Goal: Contribute content: Contribute content

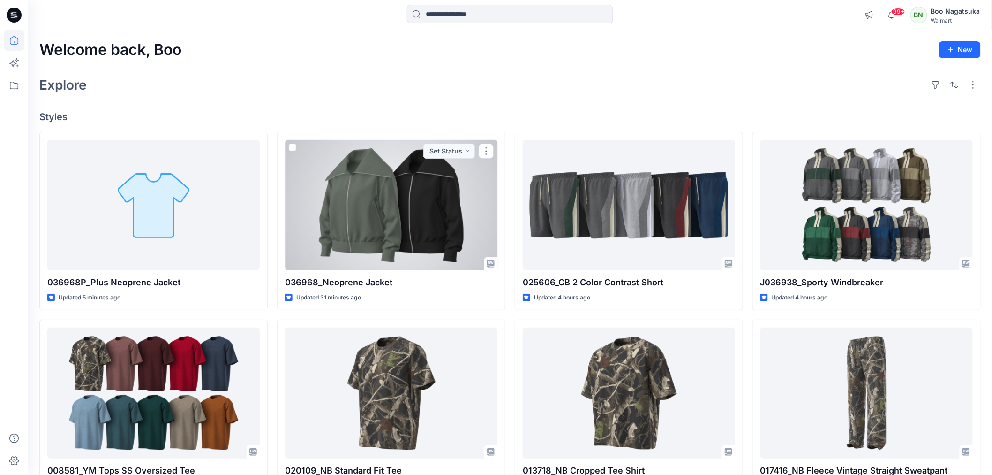
click at [423, 250] on div at bounding box center [391, 205] width 212 height 130
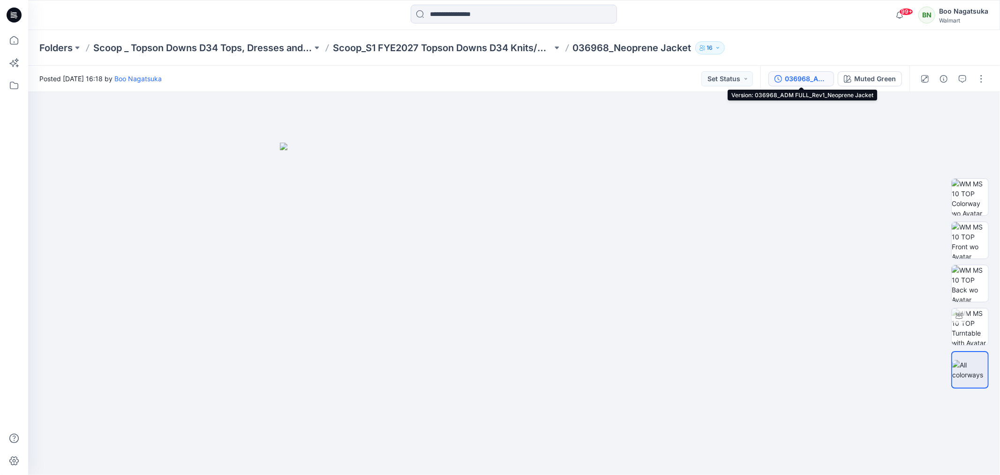
click at [810, 79] on div "036968_ADM FULL_Rev1_Neoprene Jacket" at bounding box center [806, 79] width 43 height 10
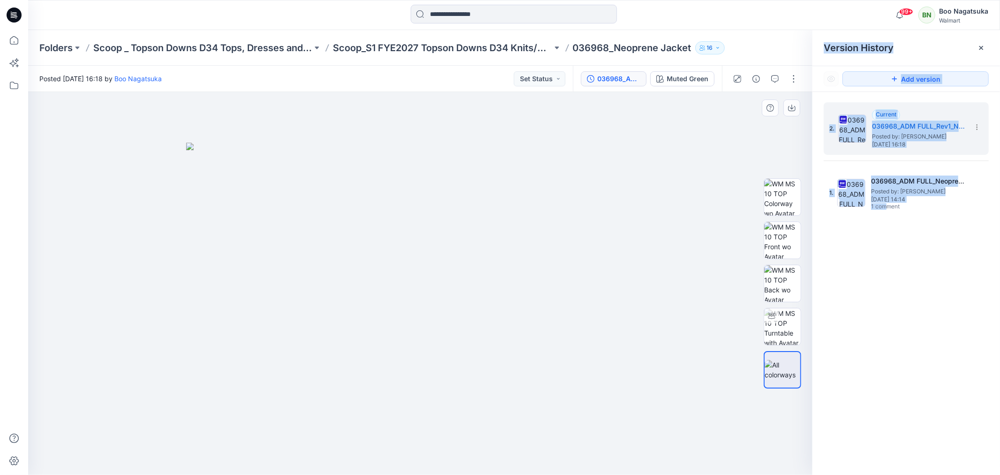
drag, startPoint x: 885, startPoint y: 411, endPoint x: 631, endPoint y: 278, distance: 286.2
click at [630, 279] on div "Muted Green Loading... Material Properties Loading... Version History Version H…" at bounding box center [514, 283] width 972 height 383
click at [987, 47] on div at bounding box center [981, 47] width 15 height 15
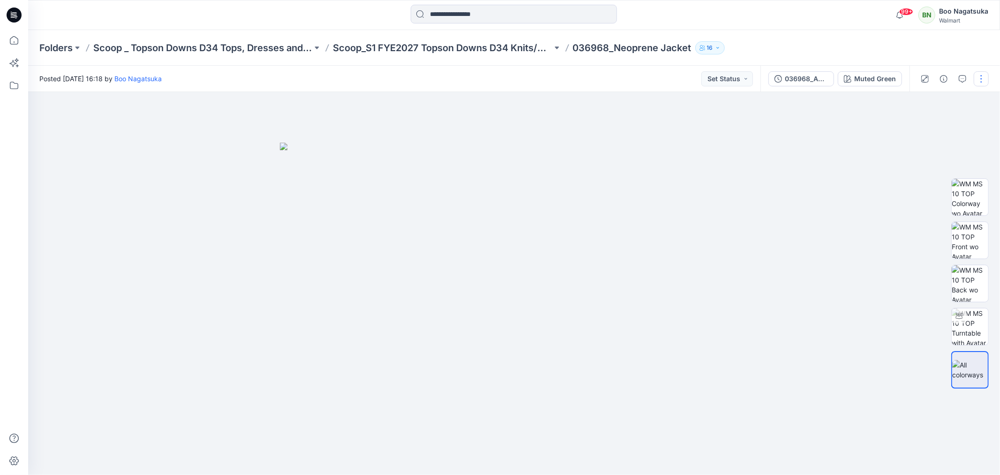
click at [982, 76] on button "button" at bounding box center [981, 78] width 15 height 15
click at [924, 123] on p "Edit" at bounding box center [922, 126] width 12 height 10
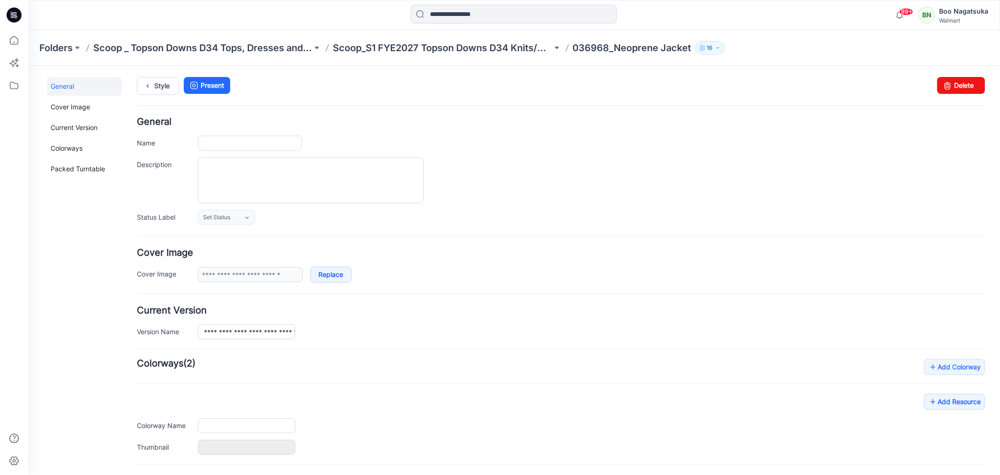
type input "**********"
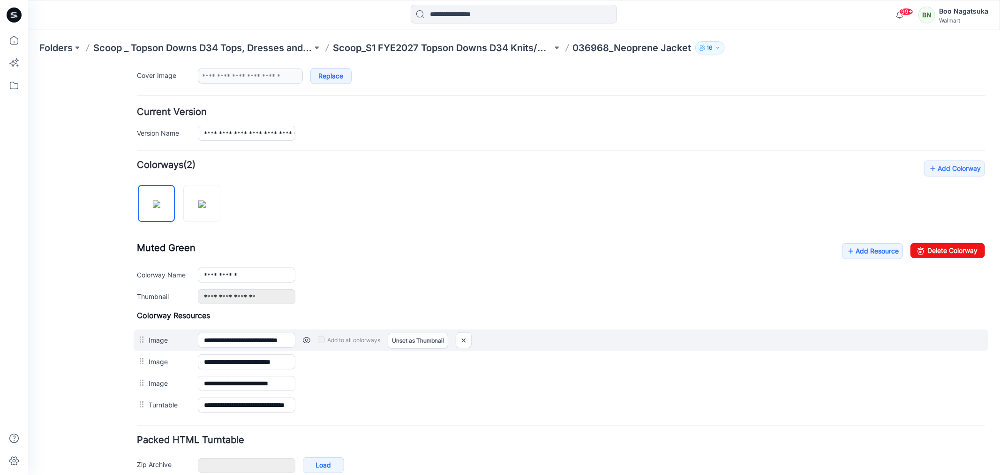
scroll to position [249, 0]
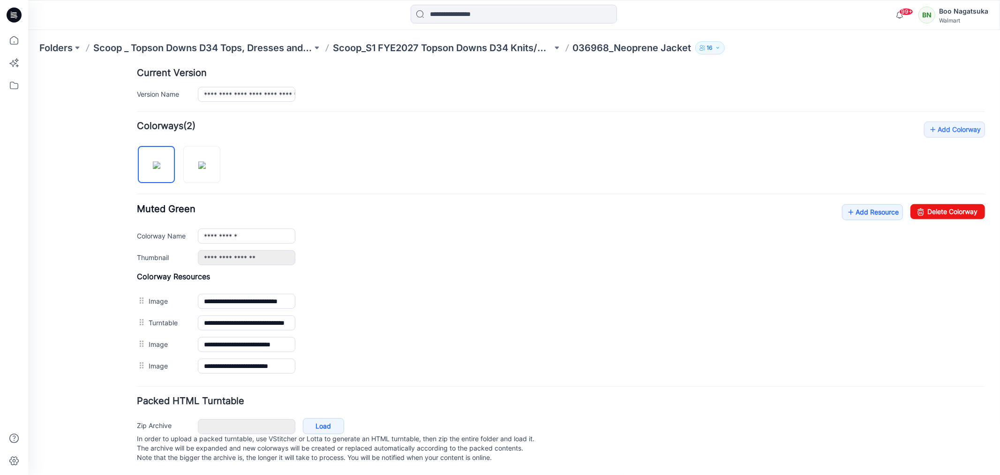
drag, startPoint x: 99, startPoint y: 377, endPoint x: 103, endPoint y: 381, distance: 6.0
click at [100, 377] on div "General Cover Image Current Version Colorways Packed Turntable" at bounding box center [83, 156] width 75 height 635
click at [866, 204] on link "Add Resource" at bounding box center [872, 212] width 61 height 16
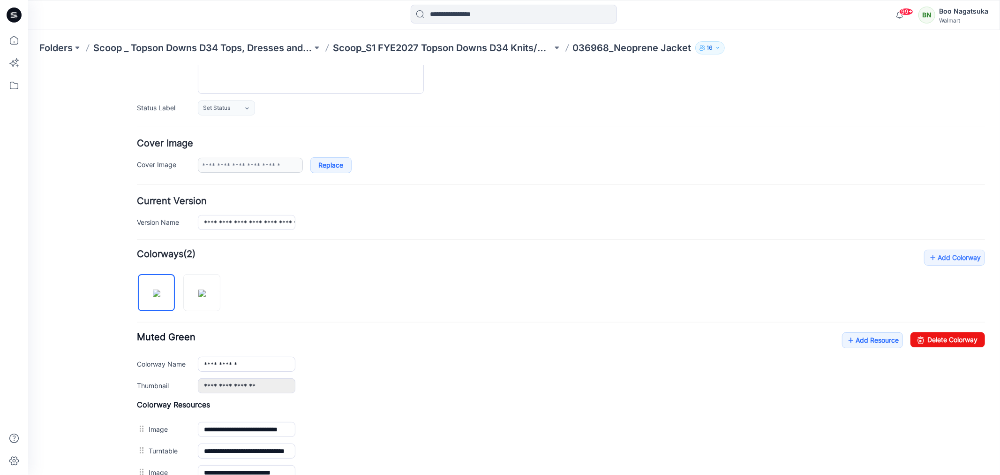
scroll to position [0, 0]
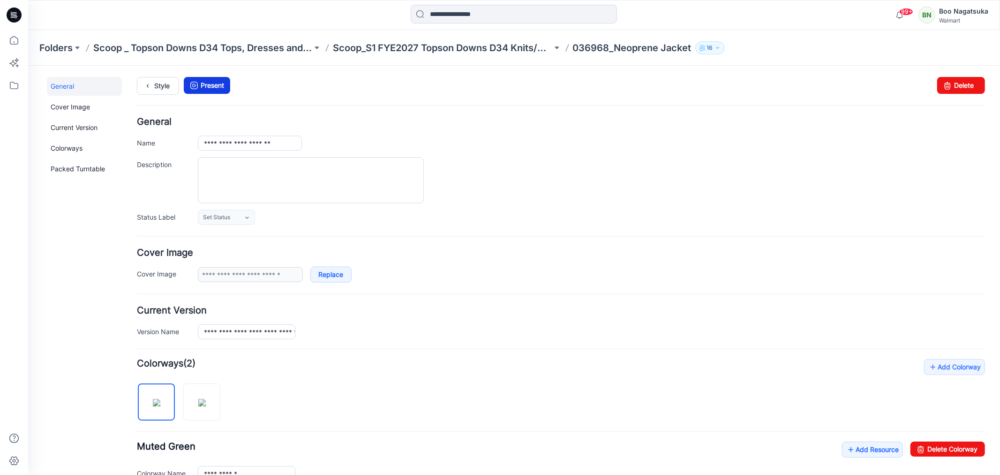
click at [216, 85] on link "Present" at bounding box center [206, 84] width 46 height 17
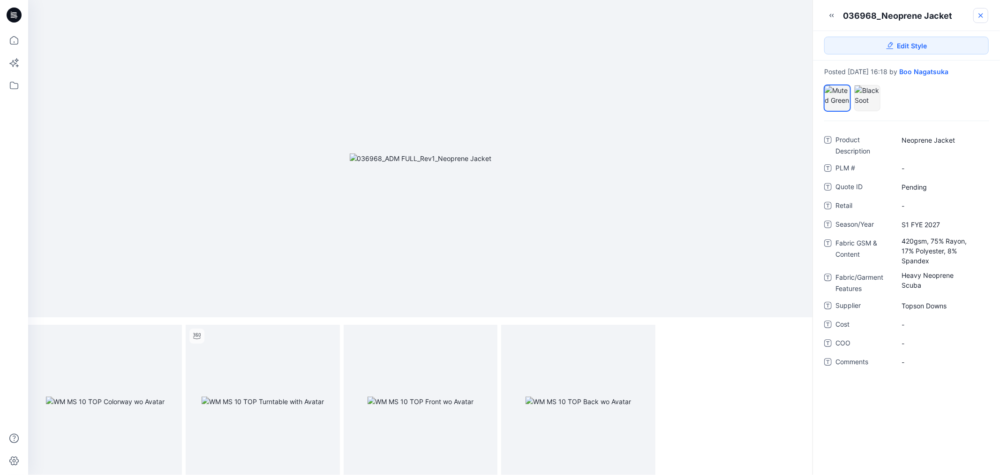
click at [983, 15] on icon at bounding box center [981, 16] width 8 height 8
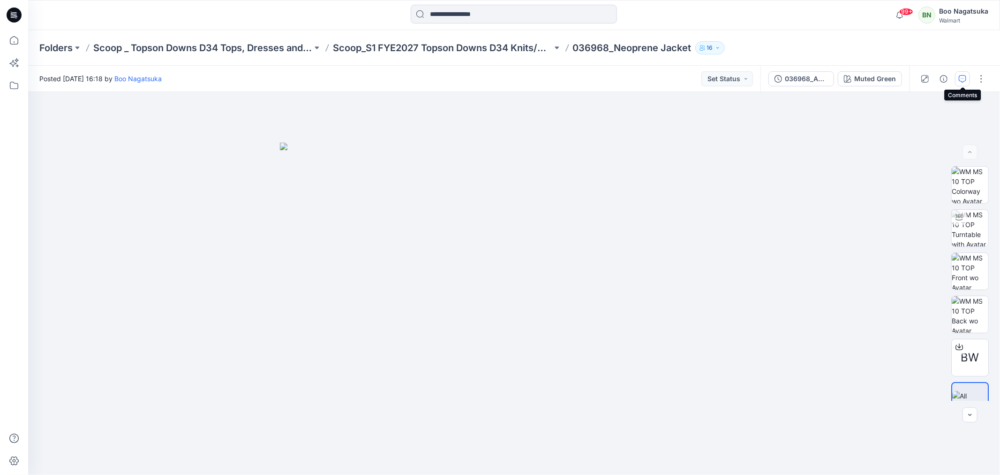
click at [963, 76] on icon "button" at bounding box center [963, 79] width 8 height 8
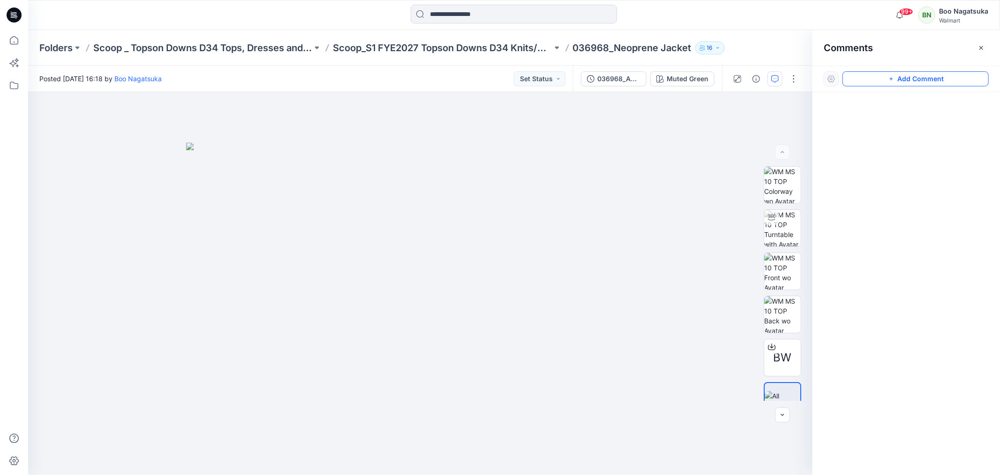
click at [886, 79] on button "Add Comment" at bounding box center [916, 78] width 146 height 15
click at [379, 188] on div "1" at bounding box center [420, 283] width 785 height 383
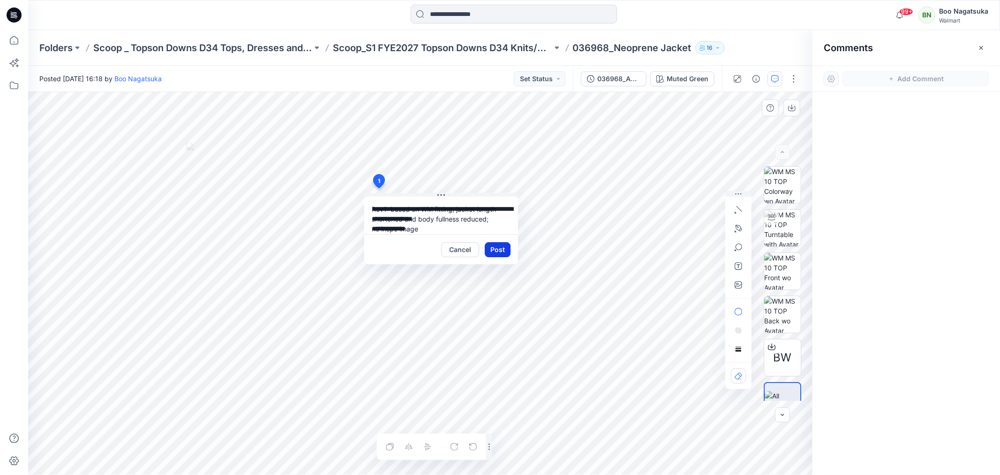
type textarea "**********"
click at [500, 249] on button "Post" at bounding box center [498, 249] width 26 height 15
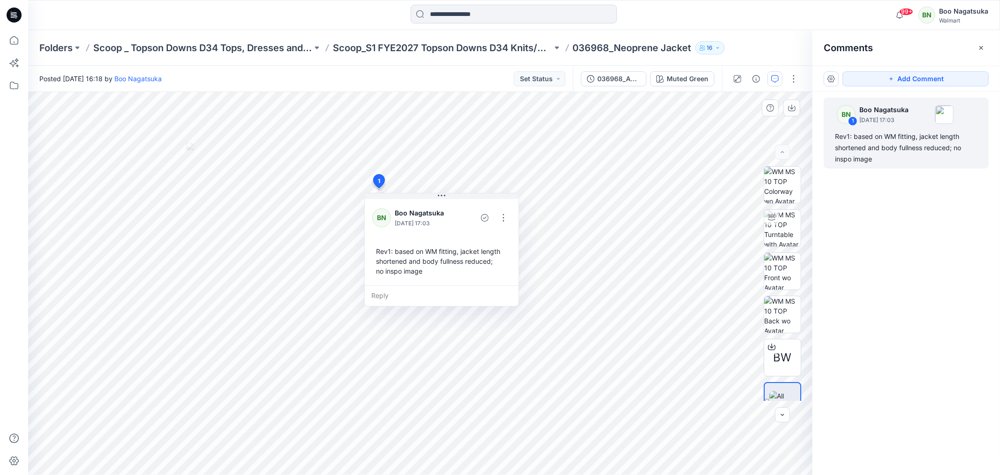
drag, startPoint x: 895, startPoint y: 234, endPoint x: 913, endPoint y: 234, distance: 18.3
click at [896, 234] on div "BN 1 Boo Nagatsuka August 12, 2025 17:03 Rev1: based on WM fitting, jacket leng…" at bounding box center [907, 266] width 188 height 348
click at [15, 39] on icon at bounding box center [14, 40] width 21 height 21
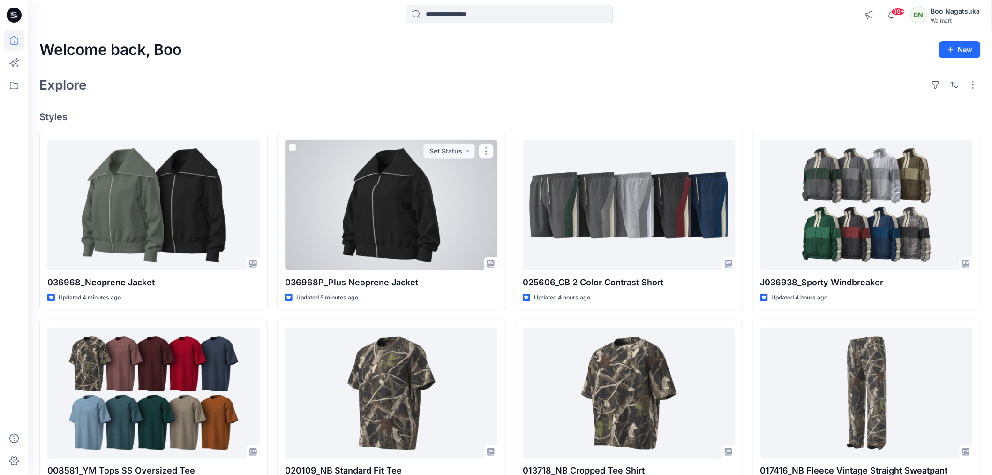
click at [416, 214] on div at bounding box center [391, 205] width 212 height 130
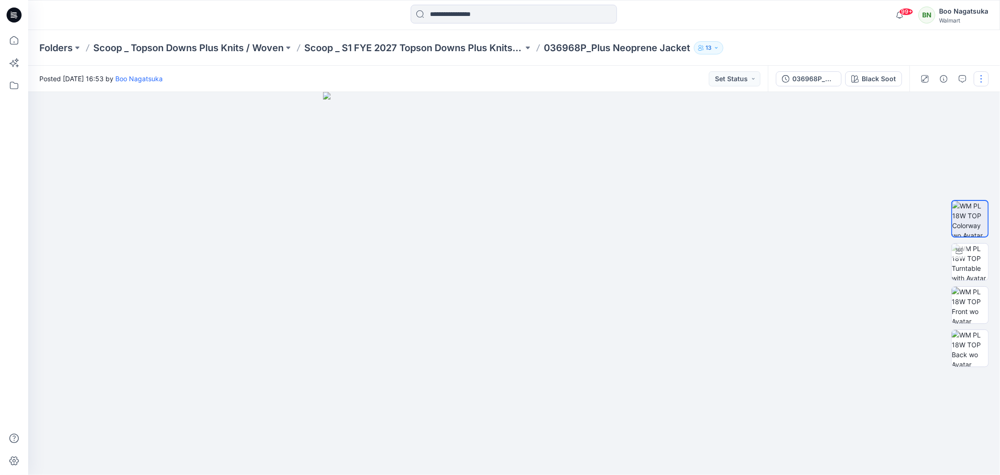
click at [984, 76] on button "button" at bounding box center [981, 78] width 15 height 15
click at [918, 127] on p "Edit" at bounding box center [922, 126] width 12 height 10
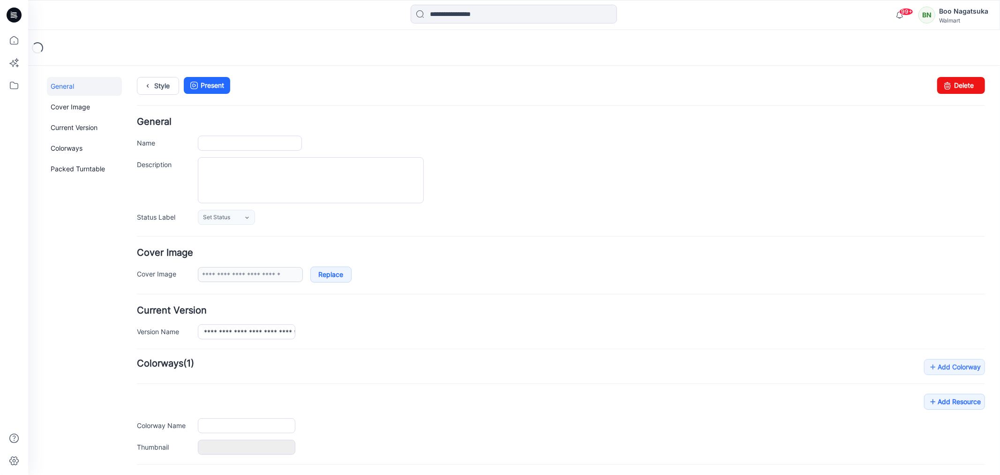
type input "**********"
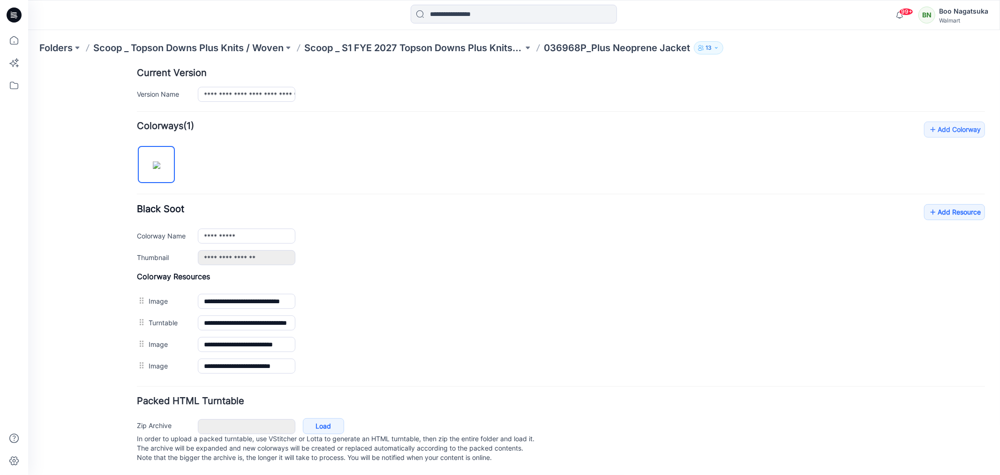
scroll to position [249, 0]
click at [940, 204] on link "Add Resource" at bounding box center [954, 212] width 61 height 16
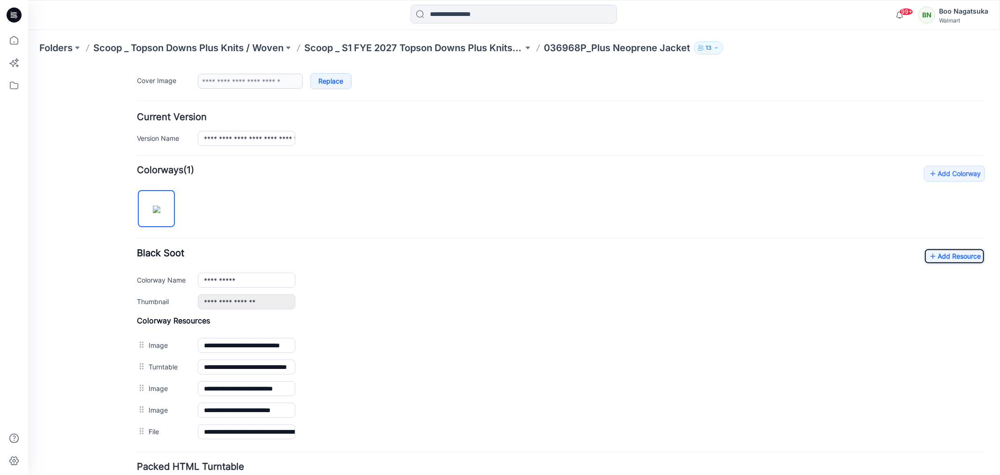
scroll to position [0, 0]
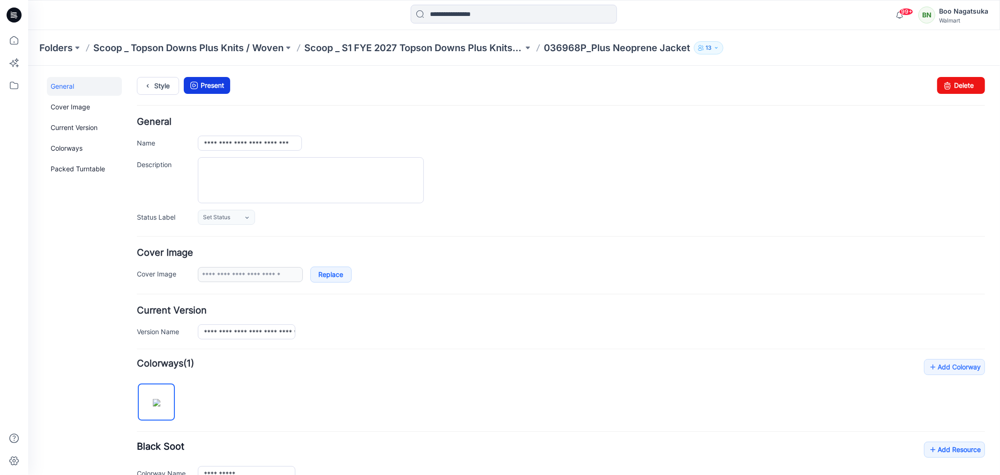
click at [214, 85] on link "Present" at bounding box center [206, 84] width 46 height 17
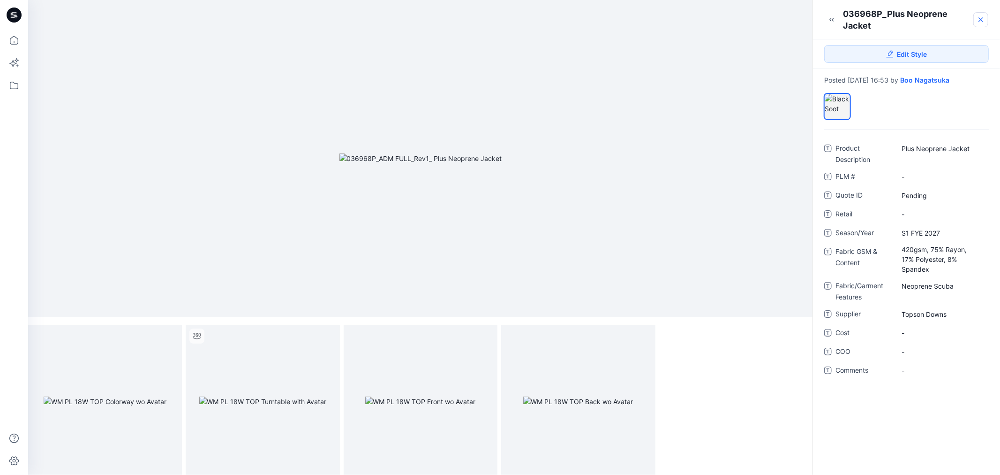
click at [979, 22] on icon at bounding box center [981, 20] width 8 height 8
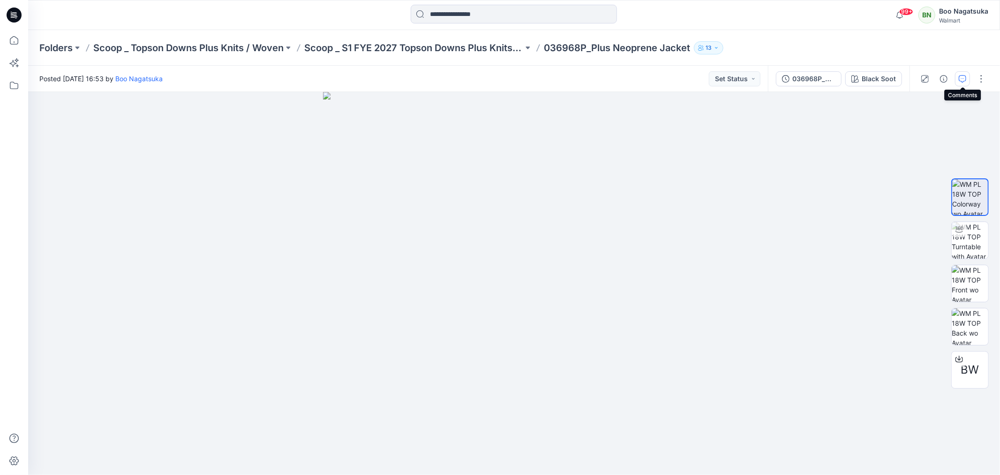
click at [962, 76] on icon "button" at bounding box center [963, 79] width 8 height 8
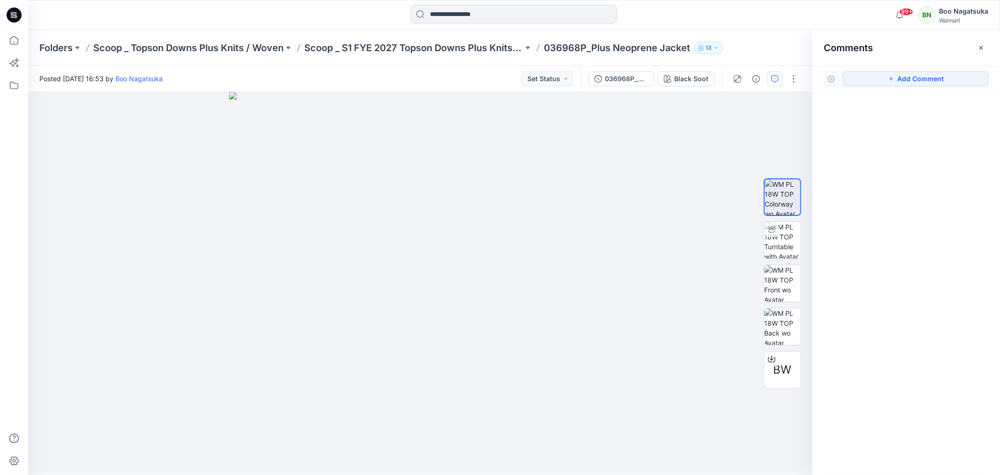
drag, startPoint x: 962, startPoint y: 77, endPoint x: 918, endPoint y: 92, distance: 46.6
click at [961, 78] on button "Add Comment" at bounding box center [916, 78] width 146 height 15
click at [456, 163] on div "1" at bounding box center [420, 283] width 785 height 383
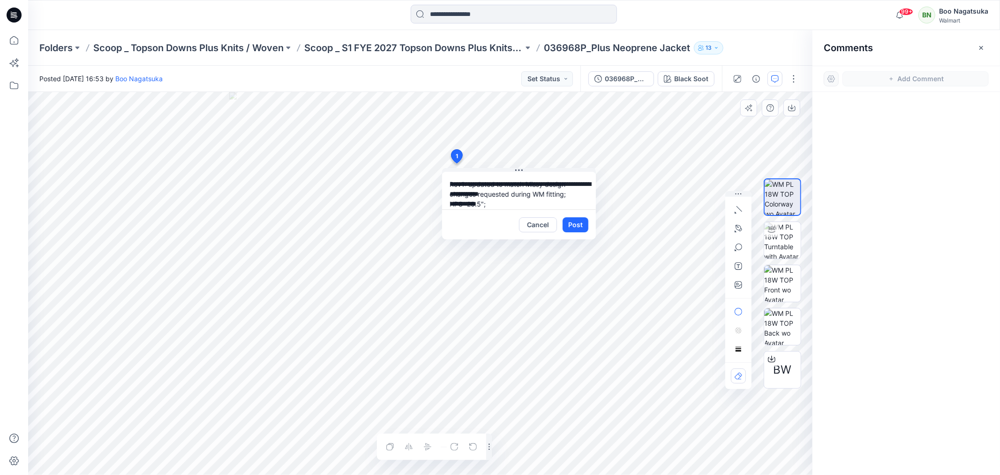
scroll to position [8, 0]
type textarea "**********"
click at [572, 224] on button "Post" at bounding box center [576, 224] width 26 height 15
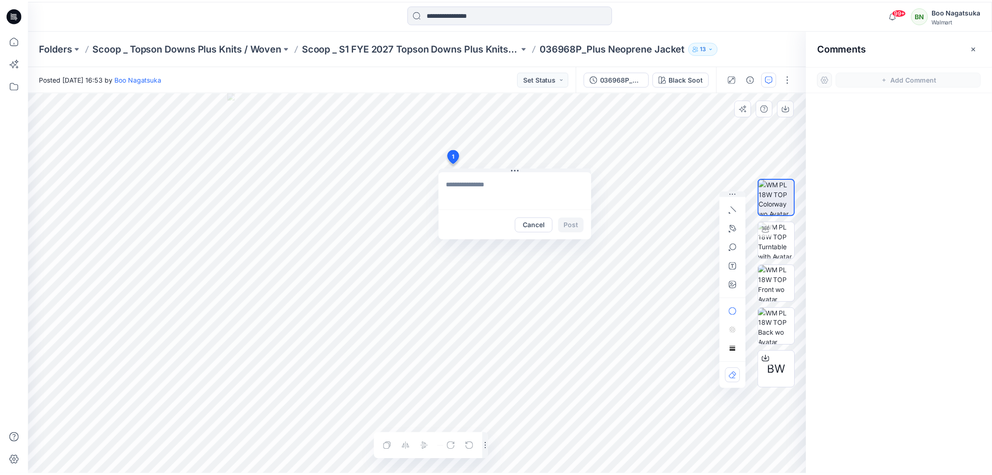
scroll to position [0, 0]
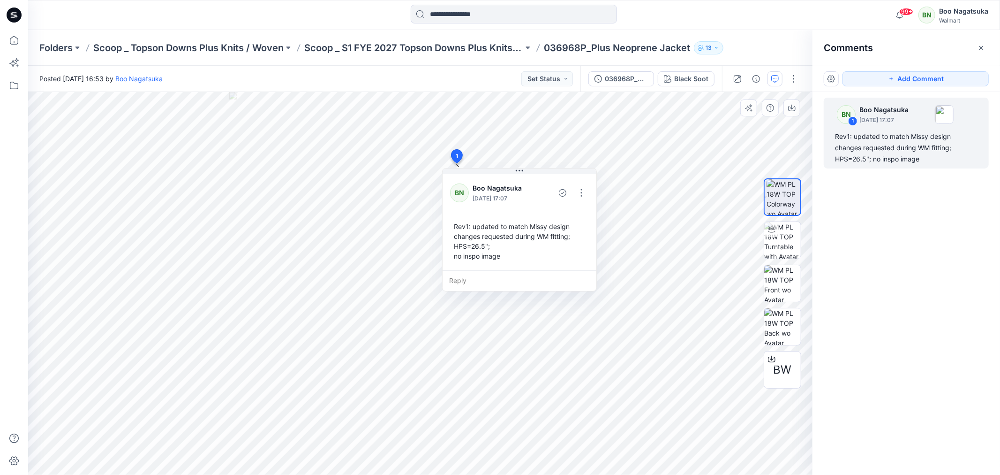
click at [859, 269] on div "BN 1 Boo Nagatsuka [DATE] 17:07 Rev1: updated to match Missy design changes req…" at bounding box center [907, 266] width 188 height 348
click at [10, 39] on icon at bounding box center [14, 40] width 21 height 21
